Goal: Information Seeking & Learning: Learn about a topic

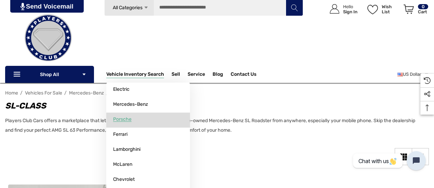
scroll to position [34, 0]
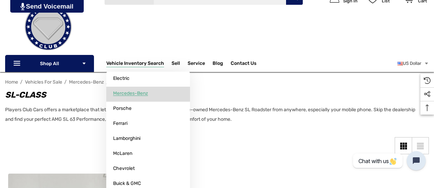
click at [133, 92] on span "Mercedes-Benz" at bounding box center [130, 93] width 35 height 6
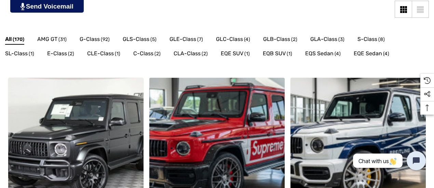
scroll to position [205, 0]
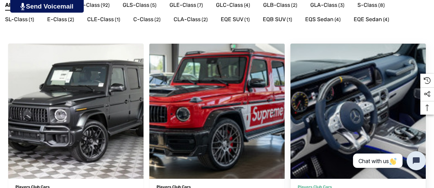
click at [283, 87] on img "Custom Built Breitling Widebody 2025 Mercedes-Benz G63 AMG by Players Club Cars…" at bounding box center [357, 111] width 149 height 149
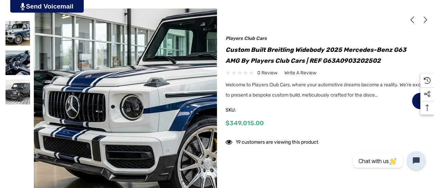
scroll to position [137, 0]
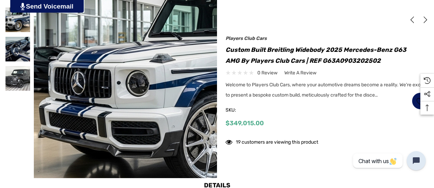
click at [64, 96] on img at bounding box center [209, 83] width 437 height 238
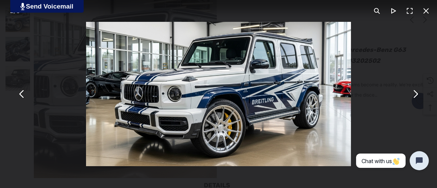
click at [416, 95] on button "You can close this modal content with the ESC key" at bounding box center [415, 94] width 16 height 16
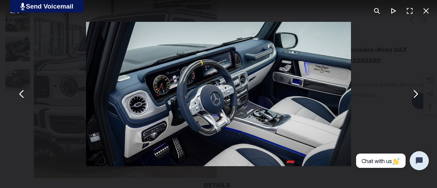
click at [416, 95] on button "You can close this modal content with the ESC key" at bounding box center [415, 94] width 16 height 16
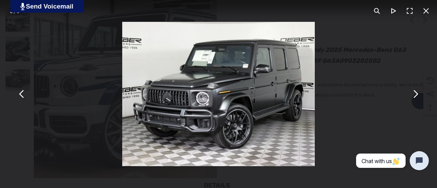
click at [416, 95] on button "You can close this modal content with the ESC key" at bounding box center [415, 94] width 16 height 16
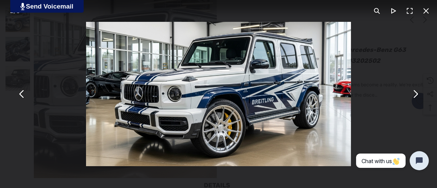
click at [416, 95] on button "You can close this modal content with the ESC key" at bounding box center [415, 94] width 16 height 16
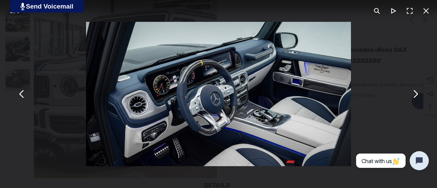
click at [416, 95] on button "You can close this modal content with the ESC key" at bounding box center [415, 94] width 16 height 16
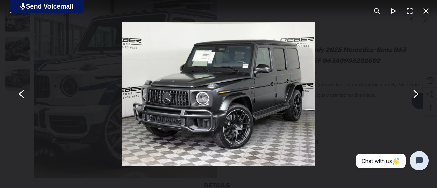
click at [415, 98] on button "You can close this modal content with the ESC key" at bounding box center [415, 94] width 16 height 16
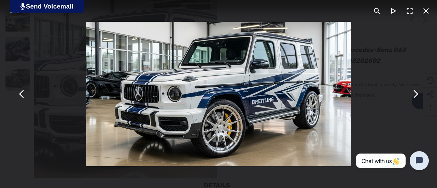
click at [426, 10] on button "You can close this modal content with the ESC key" at bounding box center [426, 11] width 16 height 16
